Goal: Information Seeking & Learning: Learn about a topic

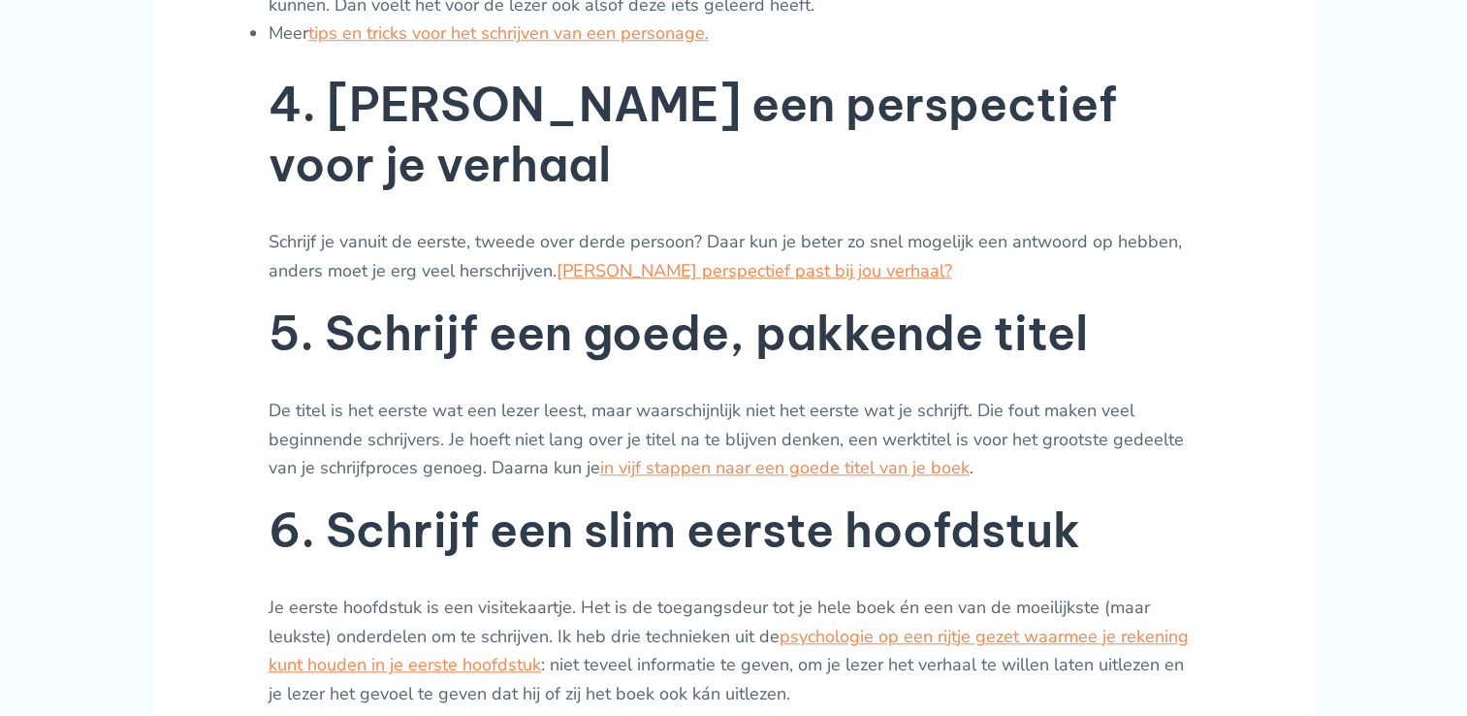
scroll to position [1668, 0]
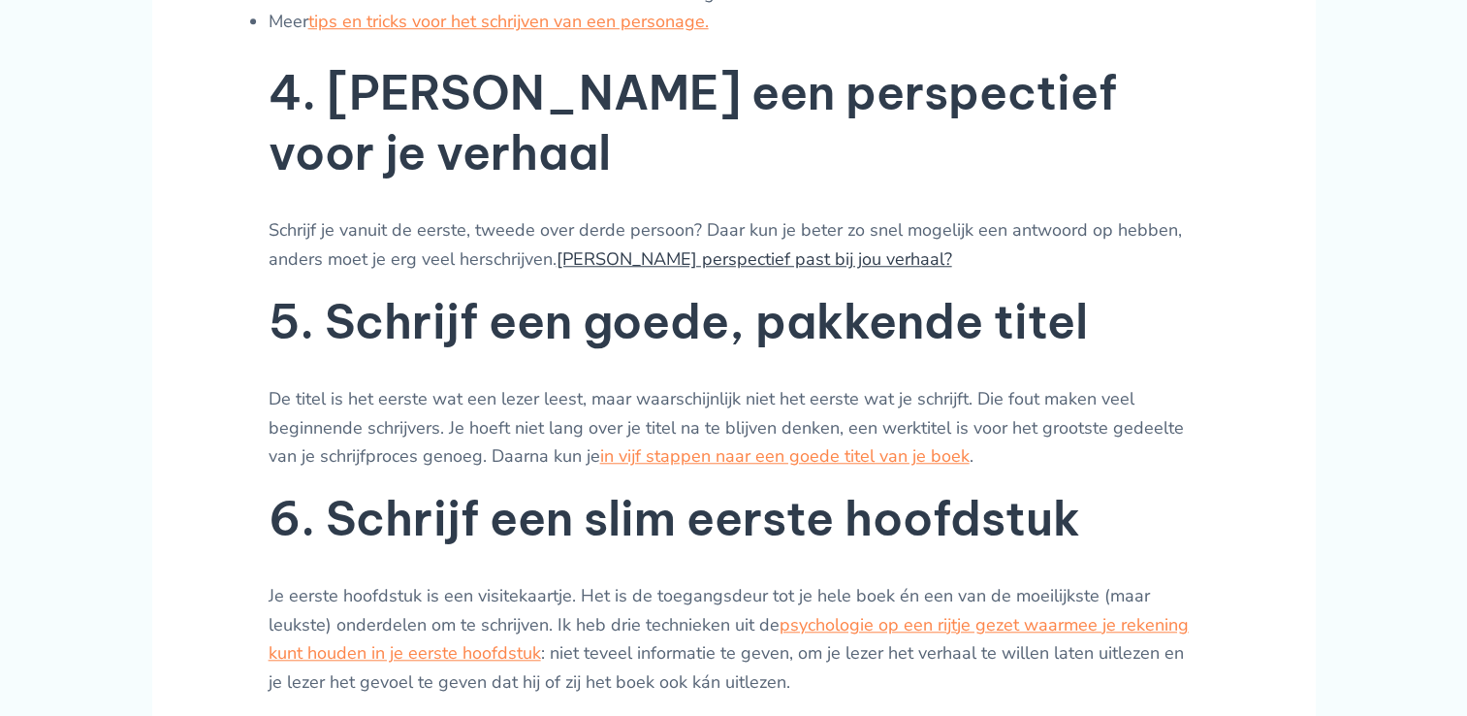
click at [665, 247] on link "[PERSON_NAME] perspectief past bij jou verhaal?" at bounding box center [755, 258] width 396 height 23
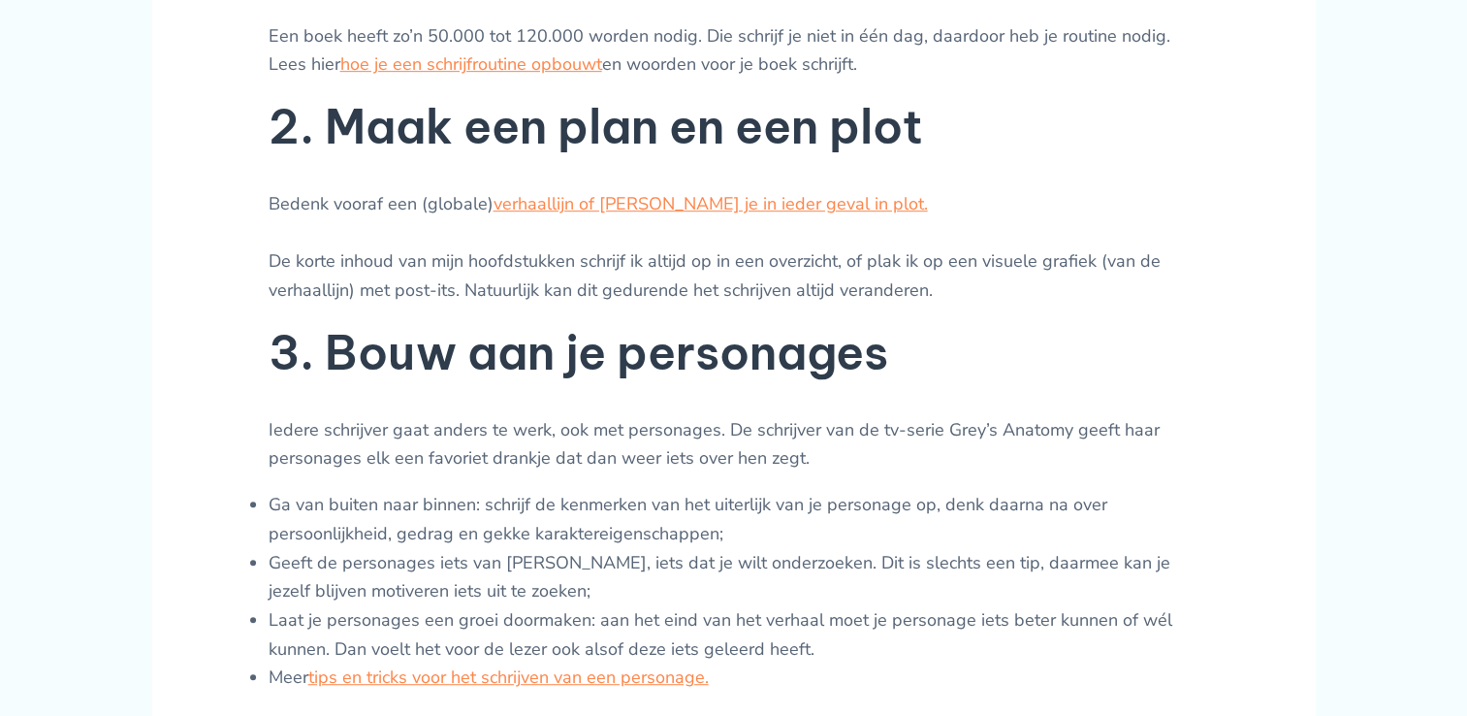
scroll to position [1009, 0]
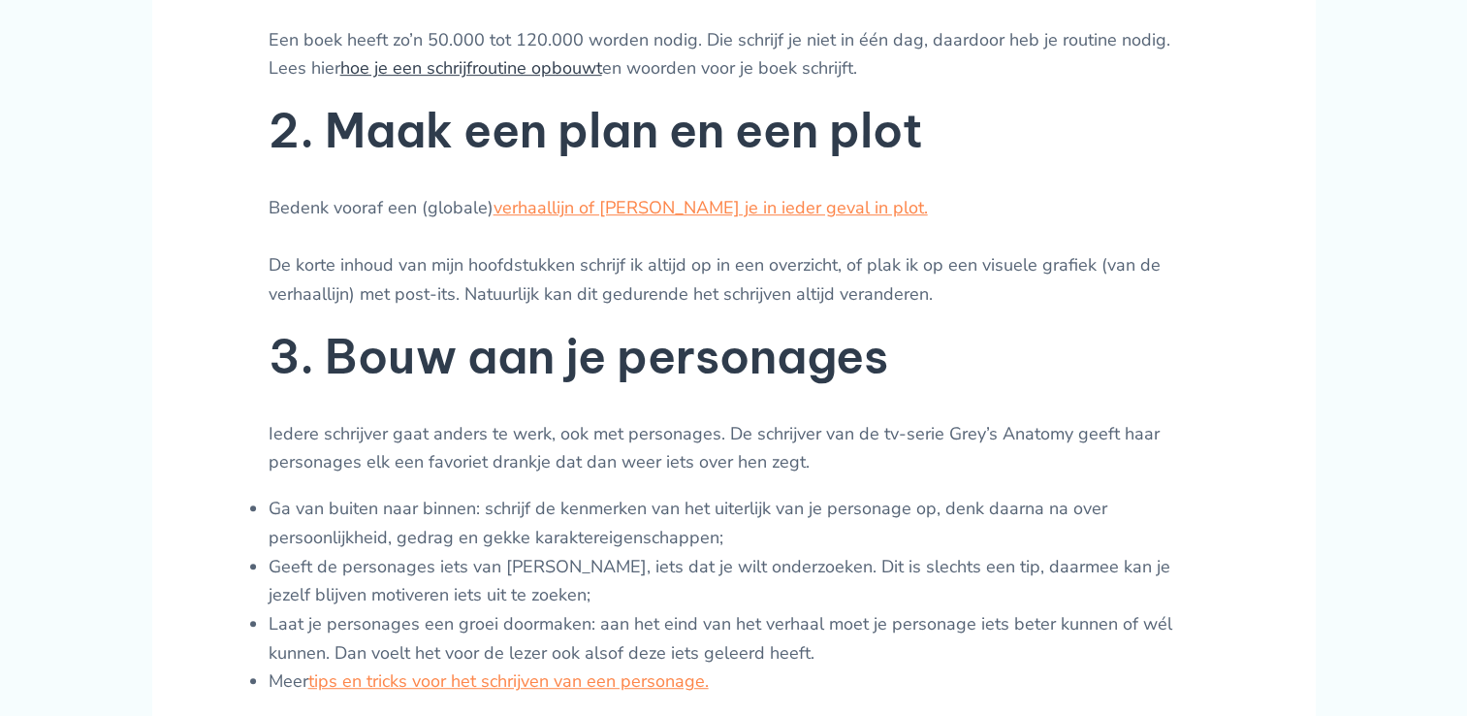
click at [438, 80] on link "hoe je een schrijfroutine opbouwt" at bounding box center [471, 67] width 262 height 23
